Goal: Task Accomplishment & Management: Use online tool/utility

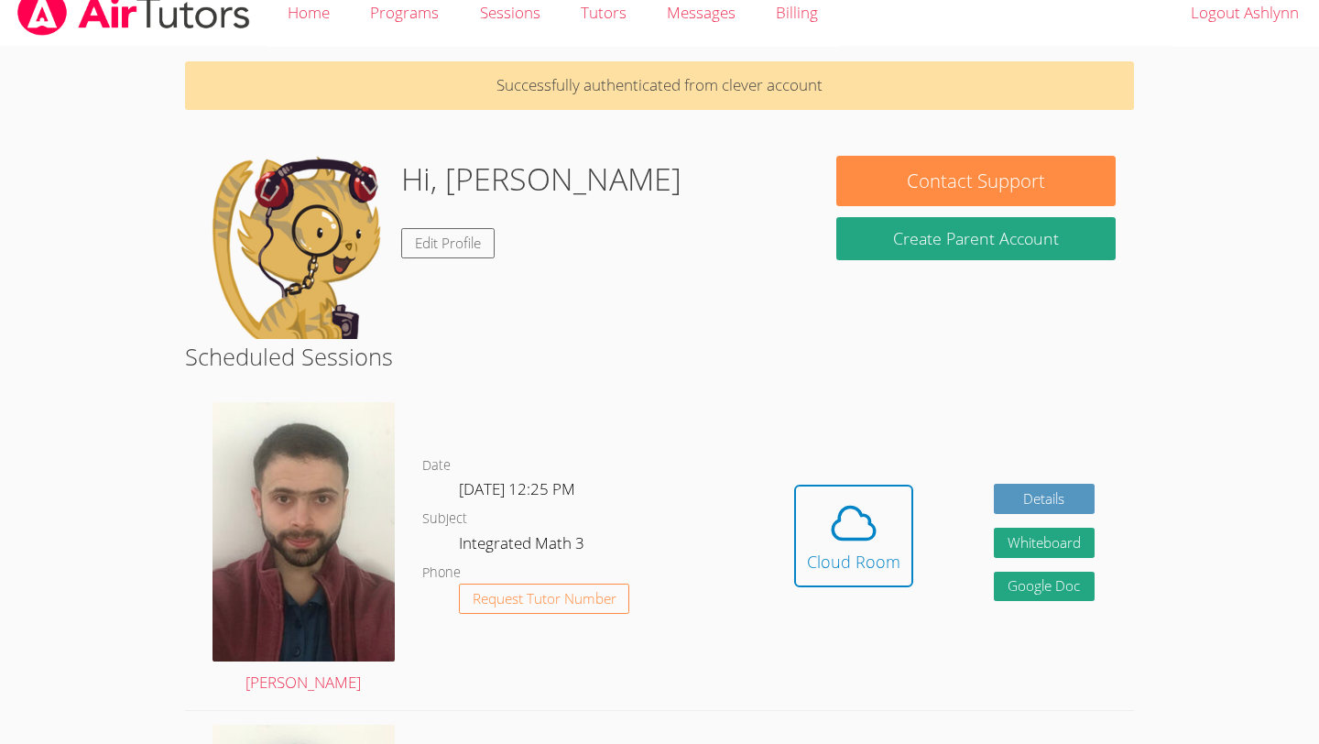
scroll to position [22, 0]
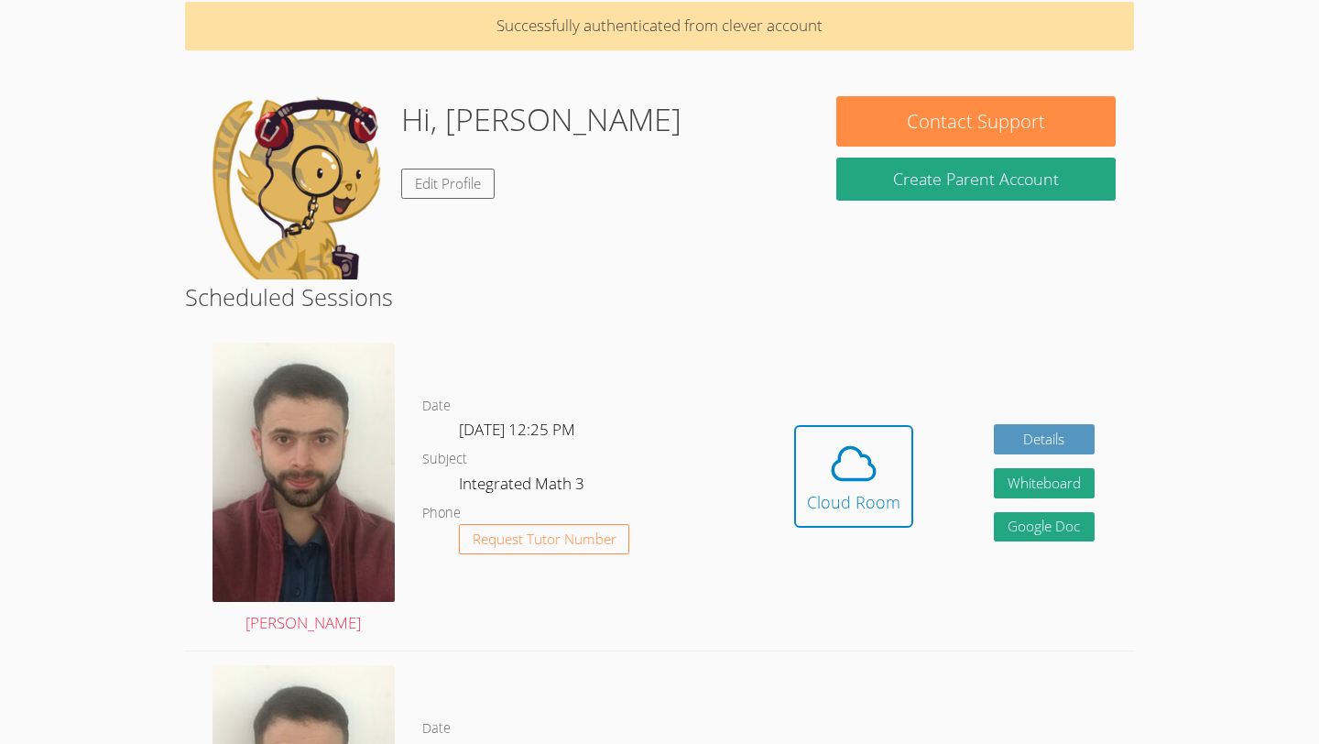
scroll to position [95, 0]
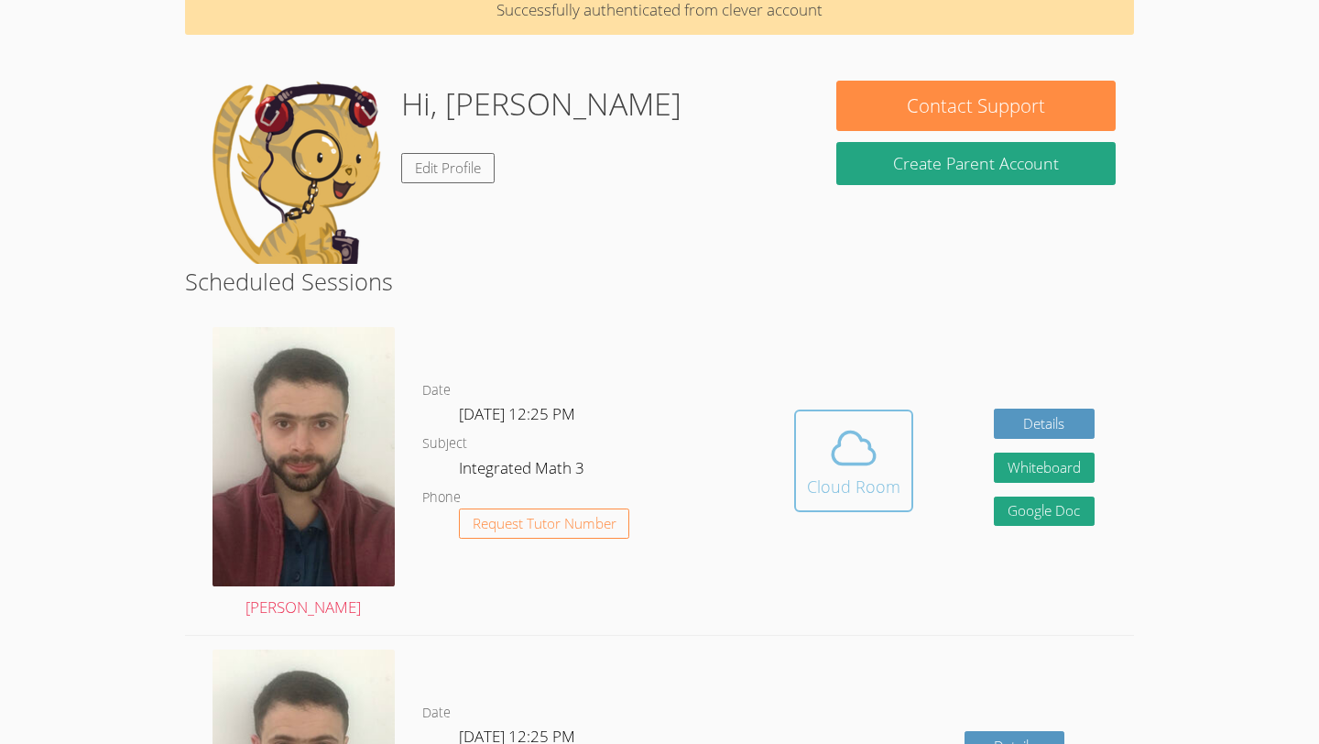
click at [867, 428] on icon at bounding box center [853, 447] width 51 height 51
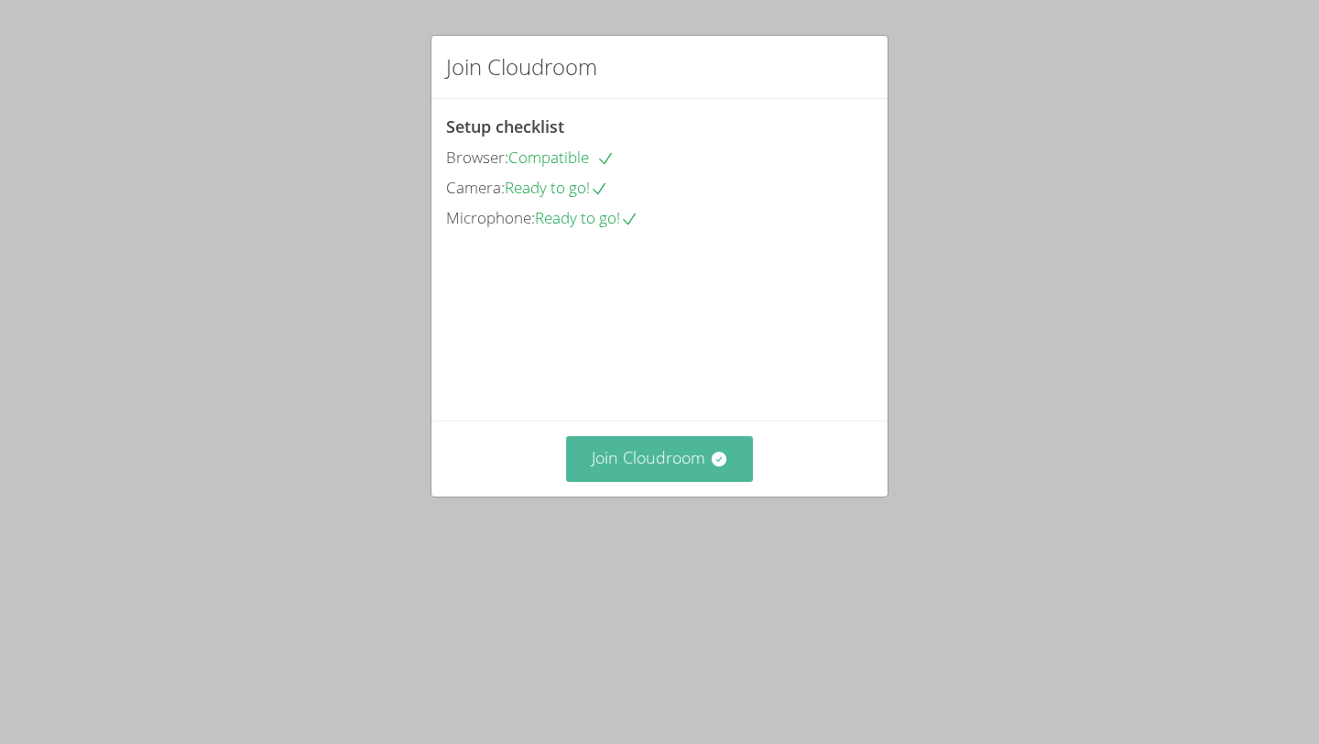
click at [645, 481] on button "Join Cloudroom" at bounding box center [660, 458] width 188 height 45
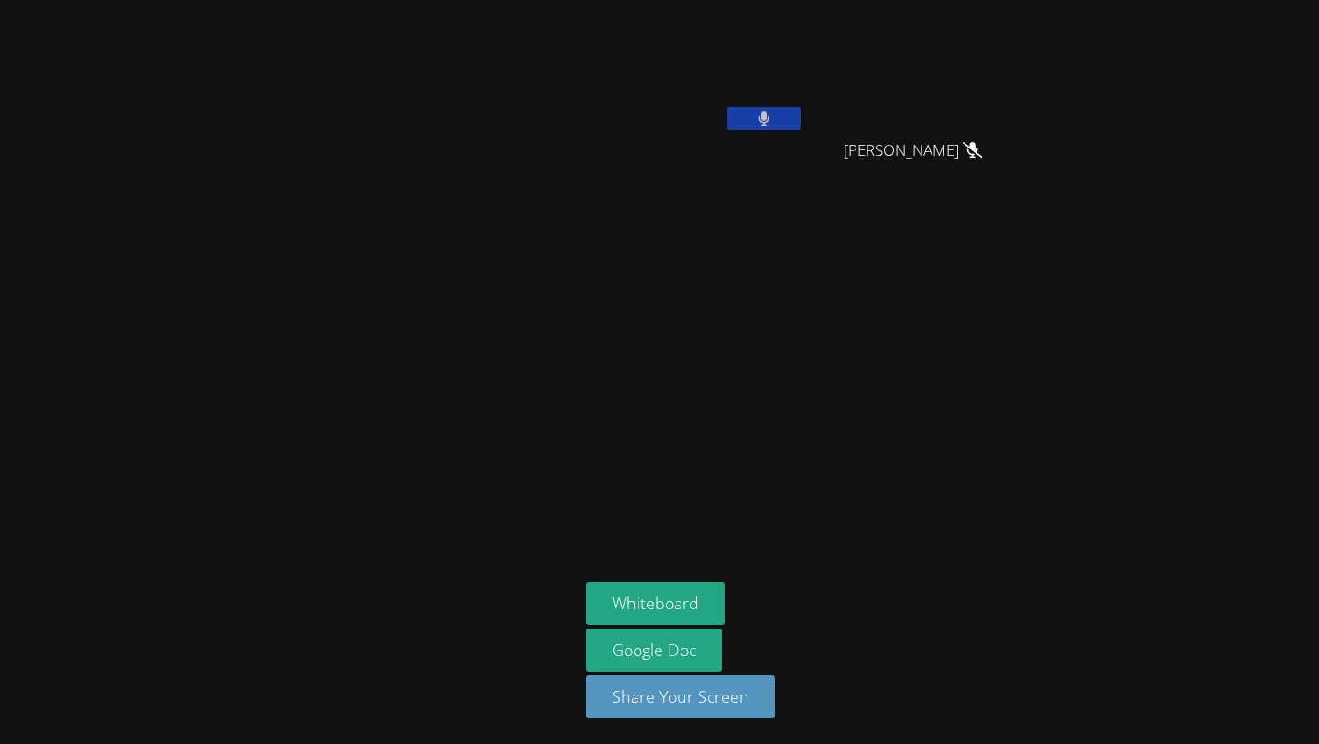
click at [759, 125] on icon at bounding box center [765, 119] width 12 height 16
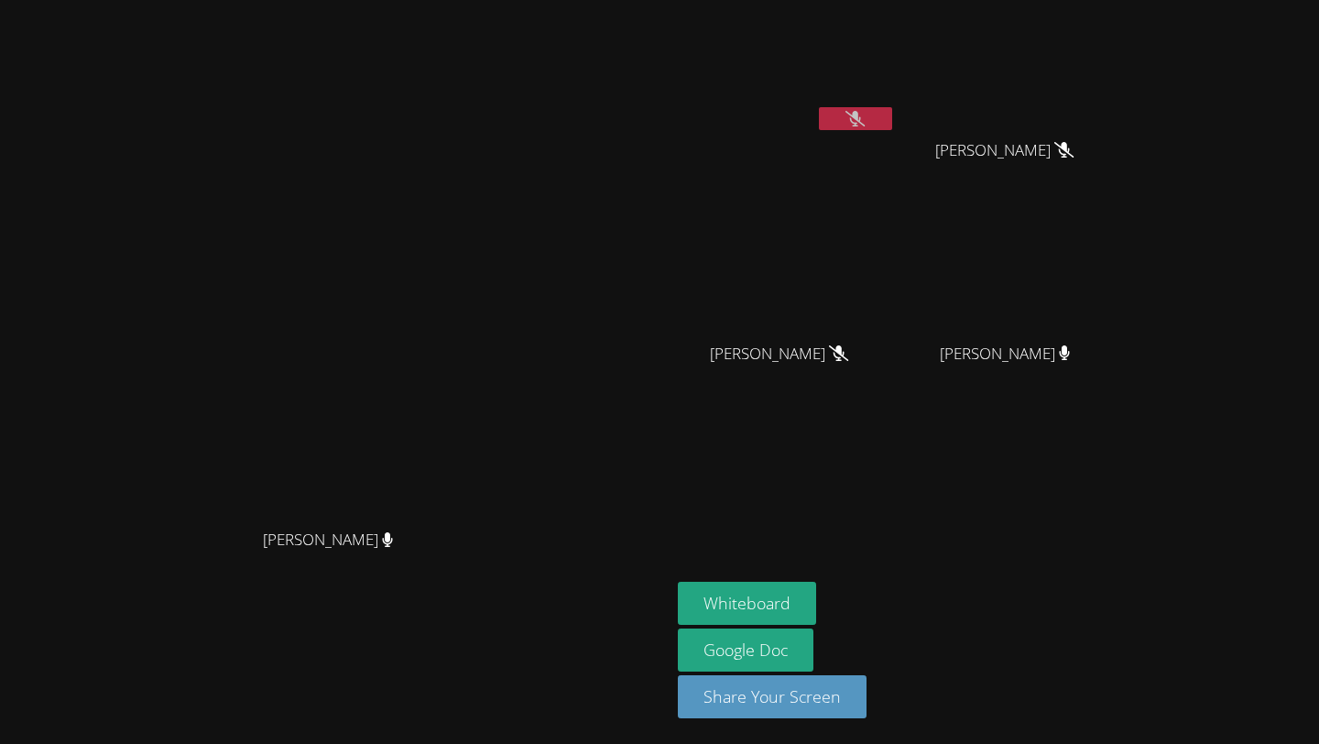
click at [892, 107] on button at bounding box center [855, 118] width 73 height 23
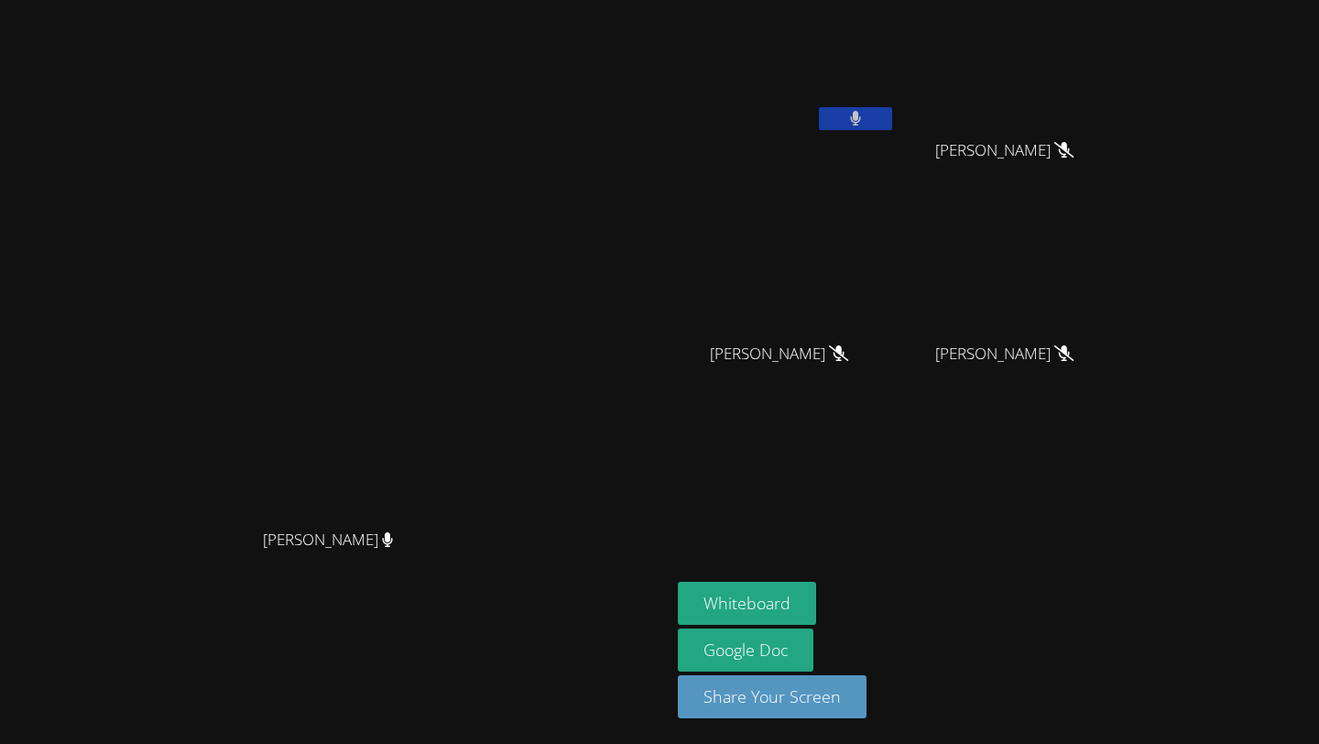
click at [892, 111] on button at bounding box center [855, 118] width 73 height 23
click at [892, 107] on button at bounding box center [855, 118] width 73 height 23
click at [892, 129] on button at bounding box center [855, 118] width 73 height 23
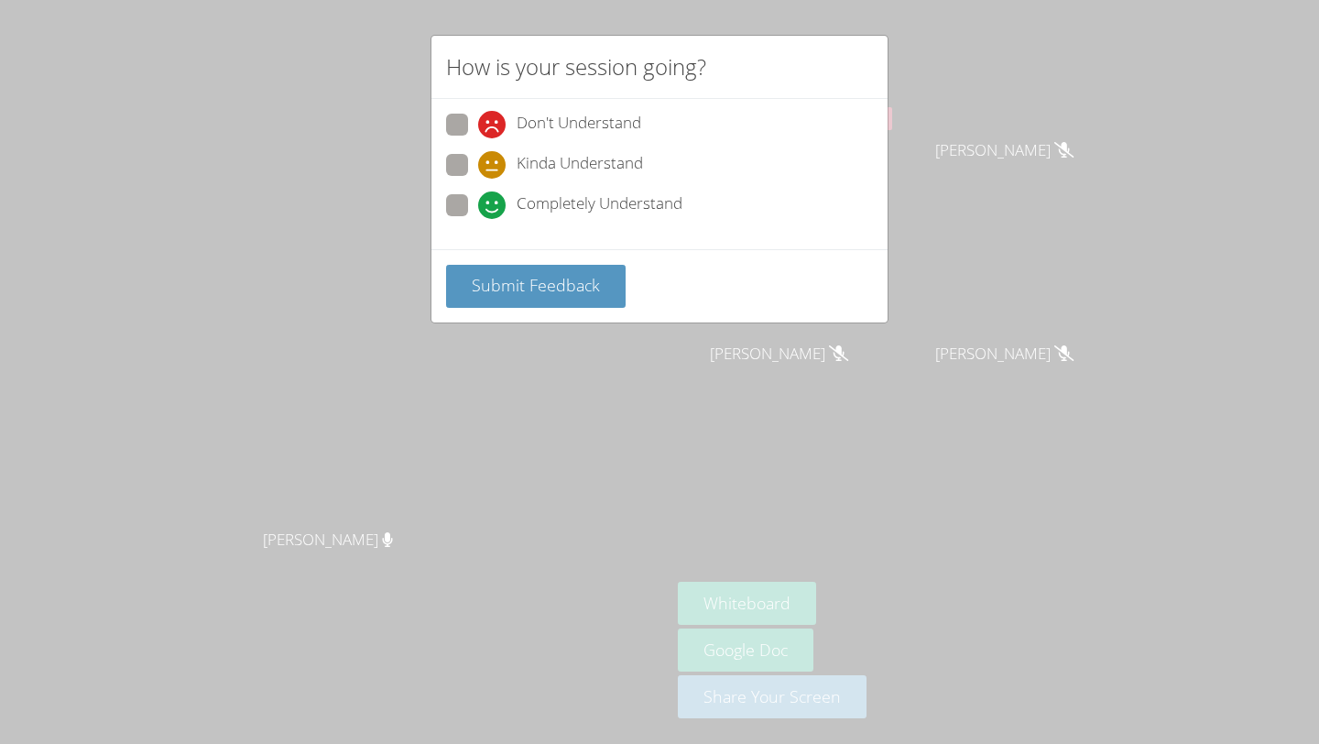
click at [571, 173] on span "Kinda Understand" at bounding box center [580, 164] width 126 height 27
click at [494, 169] on input "Kinda Understand" at bounding box center [486, 162] width 16 height 16
radio input "true"
click at [563, 257] on div "Submit Feedback" at bounding box center [659, 285] width 456 height 73
click at [570, 284] on span "Submit Feedback" at bounding box center [536, 285] width 128 height 22
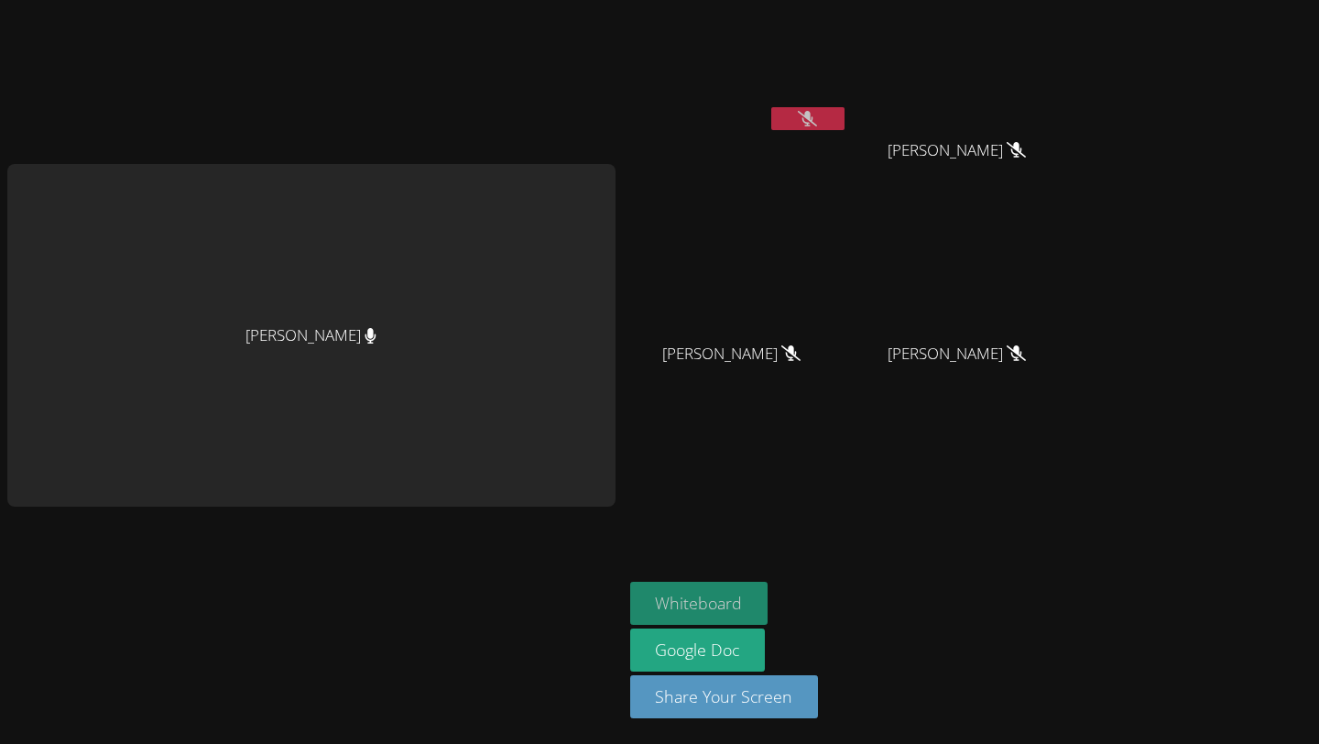
click at [749, 590] on button "Whiteboard" at bounding box center [699, 603] width 138 height 43
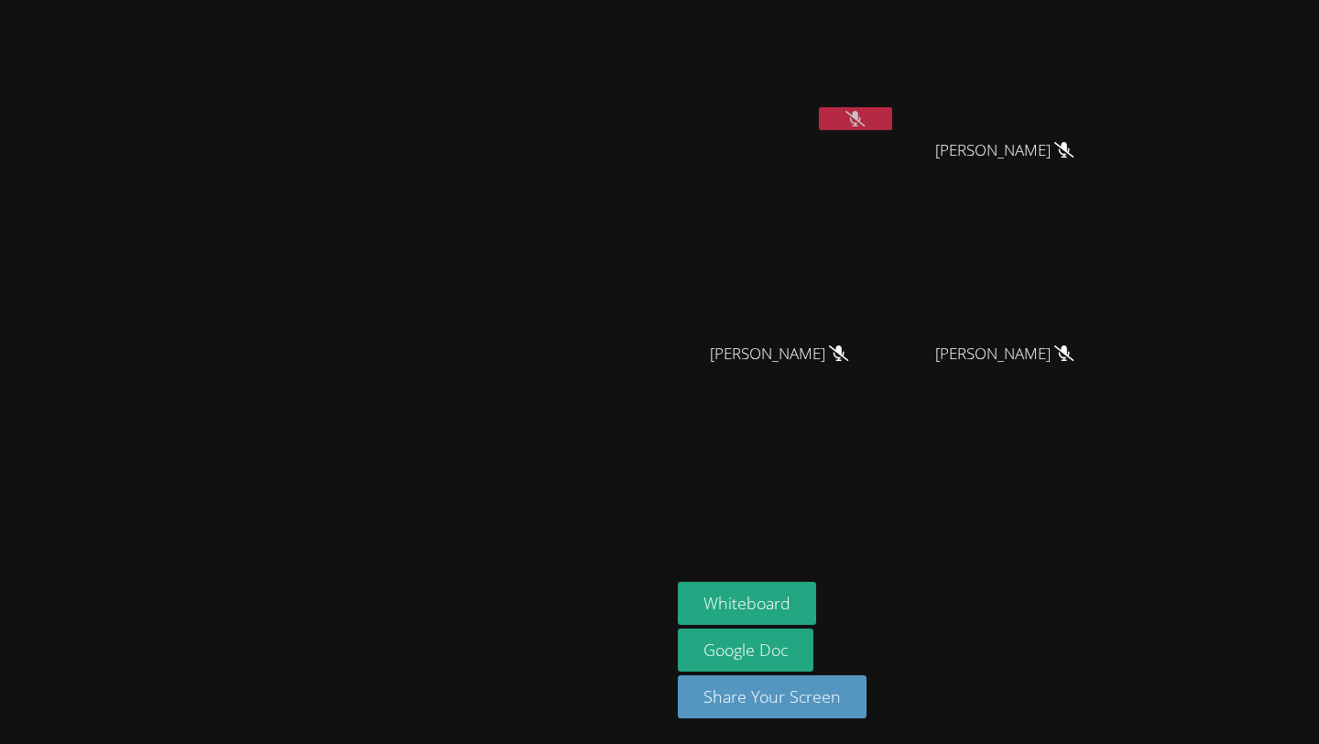
click at [865, 121] on icon at bounding box center [855, 119] width 19 height 16
click at [896, 97] on video at bounding box center [787, 68] width 218 height 123
click at [862, 119] on icon at bounding box center [856, 119] width 12 height 16
click at [892, 126] on button at bounding box center [855, 118] width 73 height 23
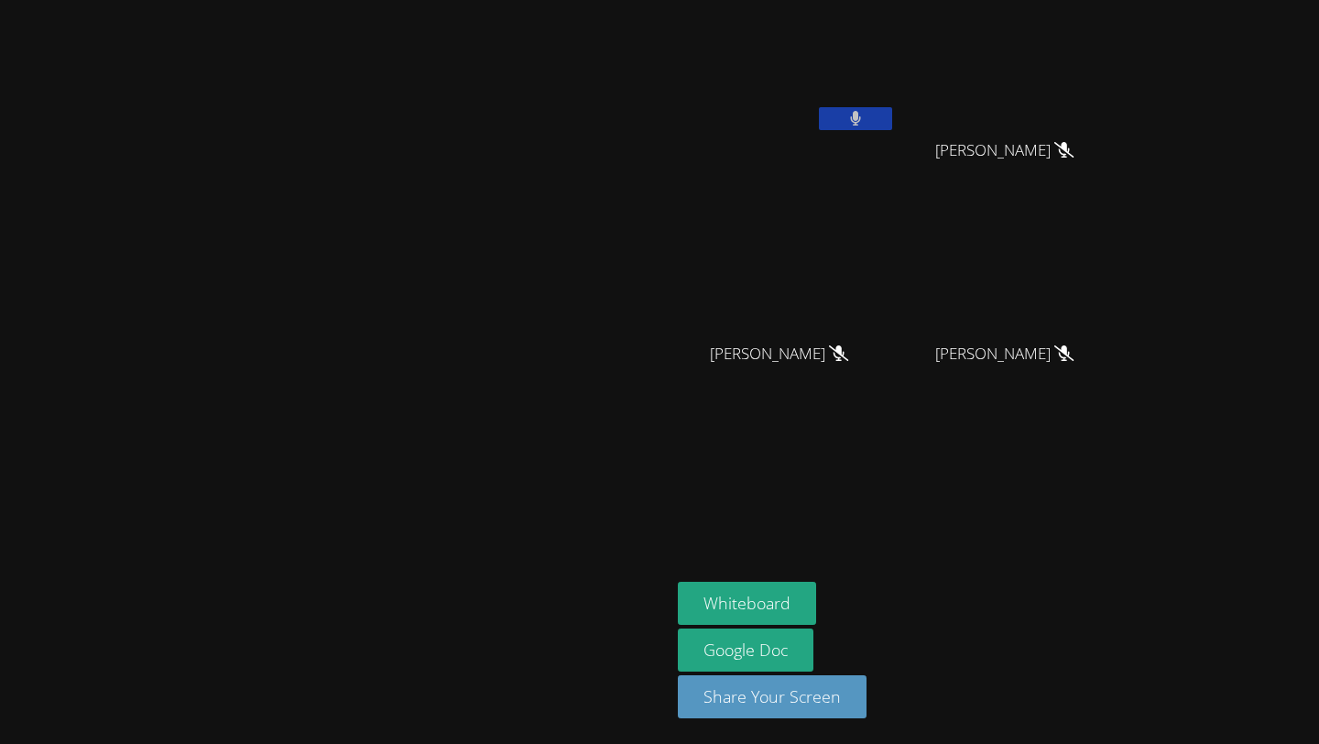
click at [892, 126] on button at bounding box center [855, 118] width 73 height 23
